Goal: Task Accomplishment & Management: Use online tool/utility

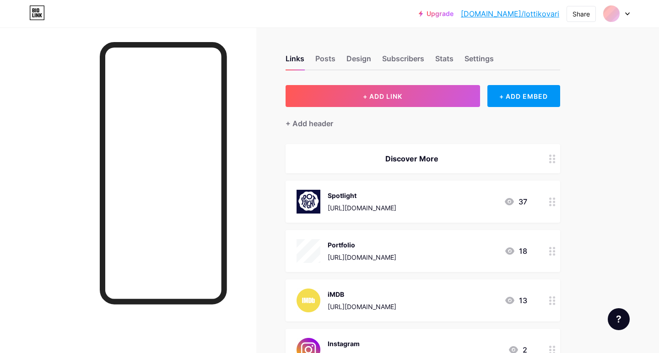
click at [373, 210] on div "[URL][DOMAIN_NAME]" at bounding box center [362, 208] width 69 height 10
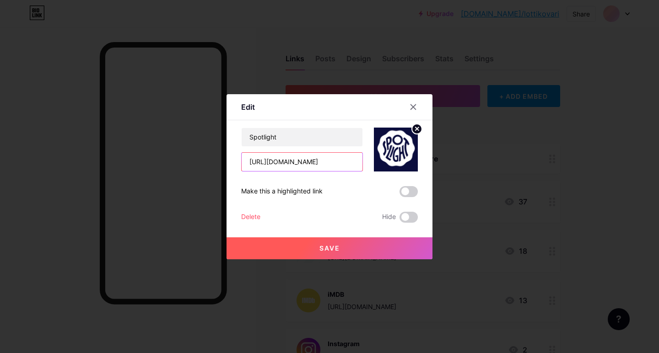
click at [318, 166] on input "[URL][DOMAIN_NAME]" at bounding box center [302, 162] width 121 height 18
click at [412, 107] on icon at bounding box center [413, 106] width 7 height 7
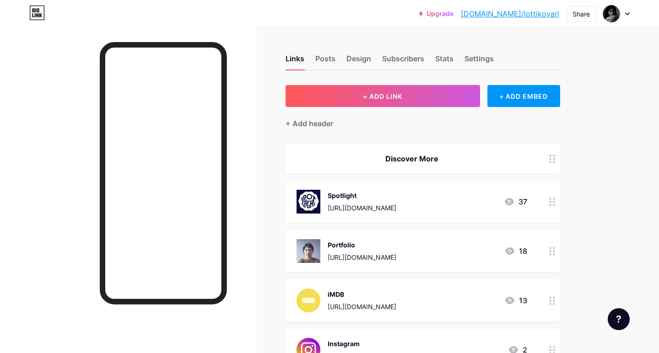
click at [346, 305] on div "[URL][DOMAIN_NAME]" at bounding box center [362, 307] width 69 height 10
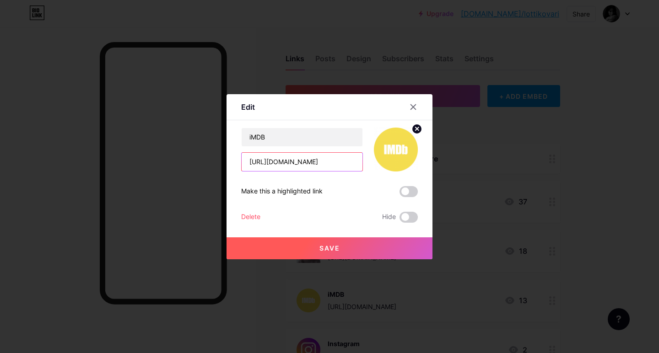
click at [306, 157] on input "[URL][DOMAIN_NAME]" at bounding box center [302, 162] width 121 height 18
drag, startPoint x: 410, startPoint y: 108, endPoint x: 391, endPoint y: 208, distance: 102.1
click at [410, 108] on icon at bounding box center [413, 106] width 7 height 7
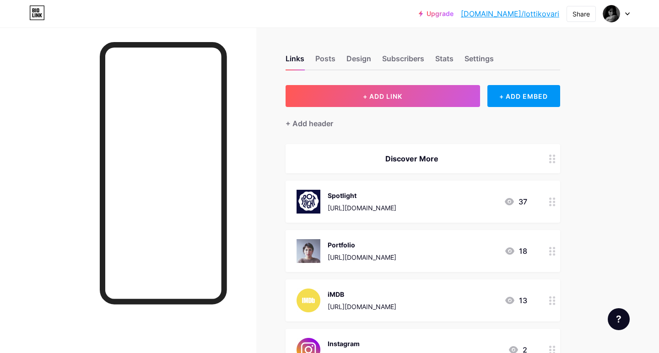
click at [379, 203] on div "[URL][DOMAIN_NAME]" at bounding box center [362, 208] width 69 height 10
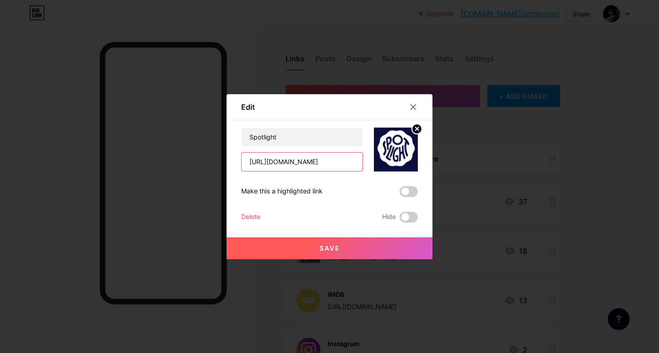
click at [291, 162] on input "[URL][DOMAIN_NAME]" at bounding box center [302, 162] width 121 height 18
click at [414, 105] on icon at bounding box center [413, 106] width 7 height 7
